Goal: Navigation & Orientation: Go to known website

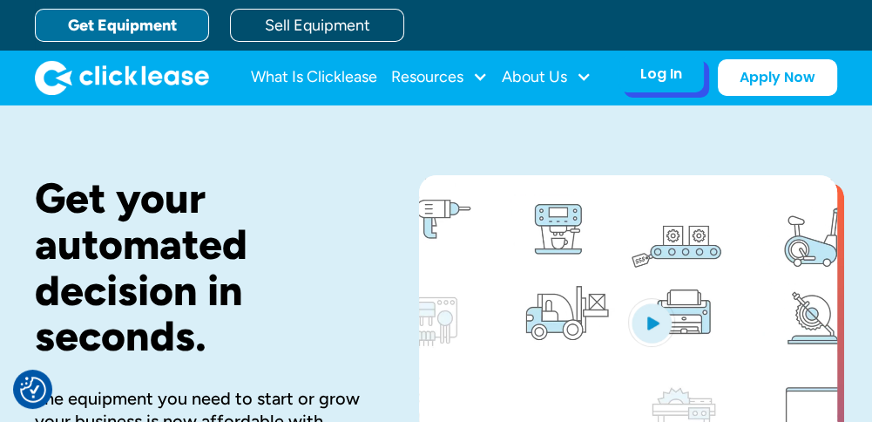
click at [671, 78] on div "Log In" at bounding box center [661, 73] width 42 height 17
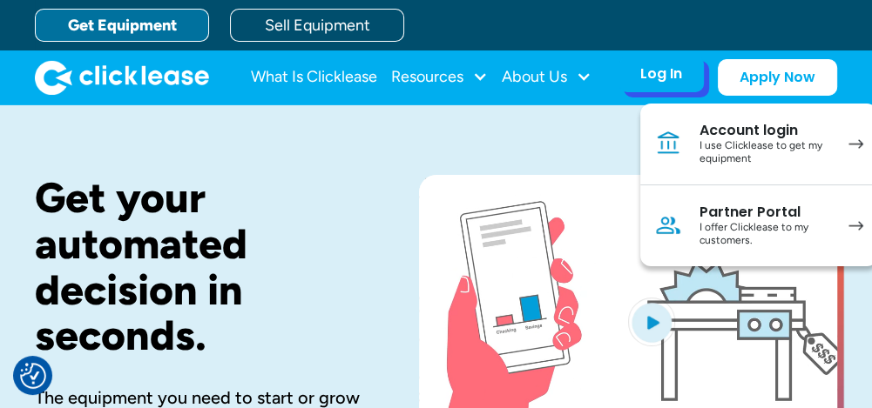
click at [734, 139] on div "I use Clicklease to get my equipment" at bounding box center [765, 152] width 132 height 27
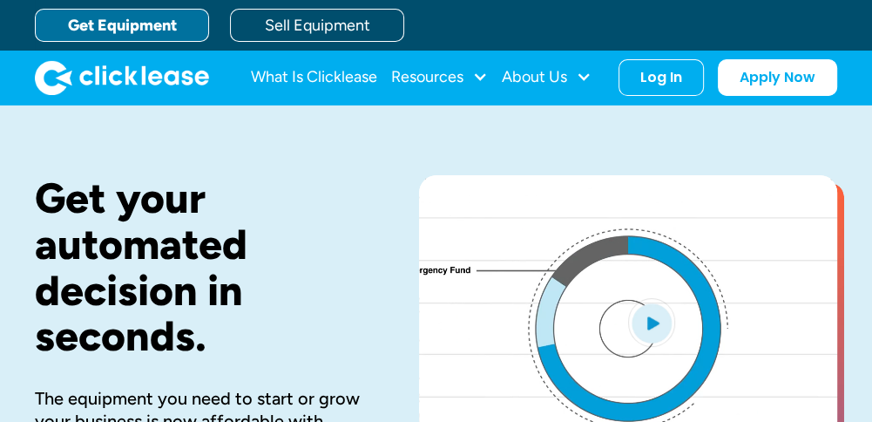
click at [661, 86] on div "Log In Account login I use Clicklease to get my equipment Partner Portal I offe…" at bounding box center [660, 77] width 85 height 37
